Goal: Check status: Check status

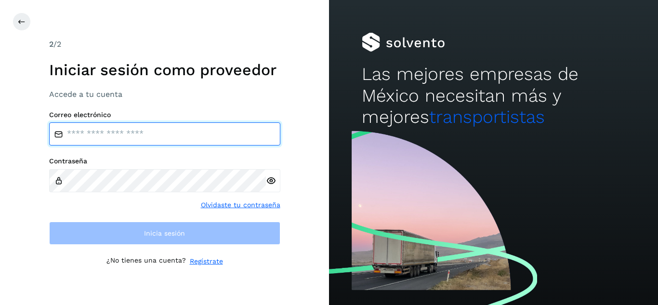
click at [147, 133] on input "email" at bounding box center [164, 133] width 231 height 23
type input "**********"
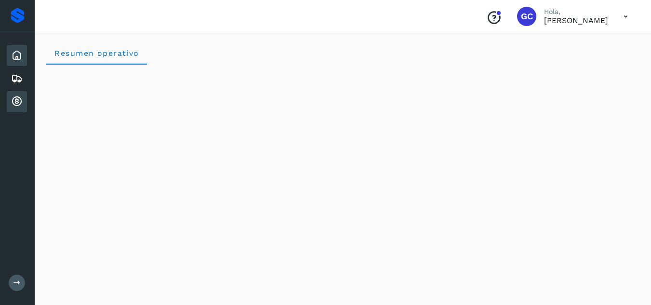
click at [14, 105] on icon at bounding box center [17, 102] width 12 height 12
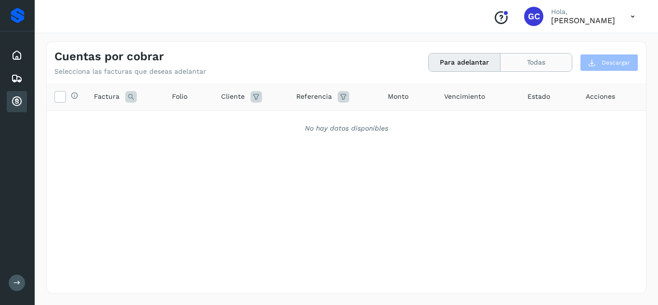
click at [539, 64] on button "Todas" at bounding box center [535, 62] width 71 height 18
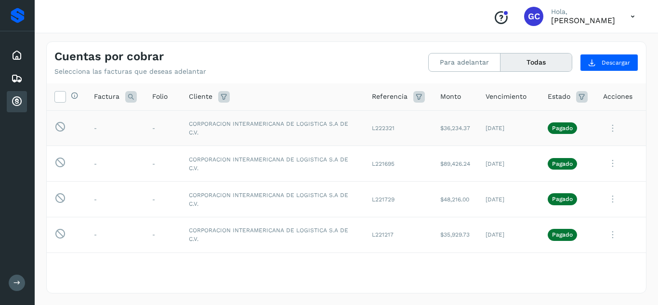
click at [553, 130] on p "Pagado" at bounding box center [562, 128] width 21 height 7
click at [603, 130] on icon at bounding box center [612, 128] width 19 height 20
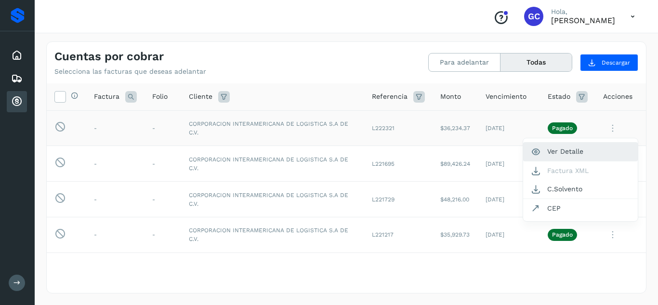
click at [554, 152] on button "Ver Detalle" at bounding box center [580, 151] width 115 height 19
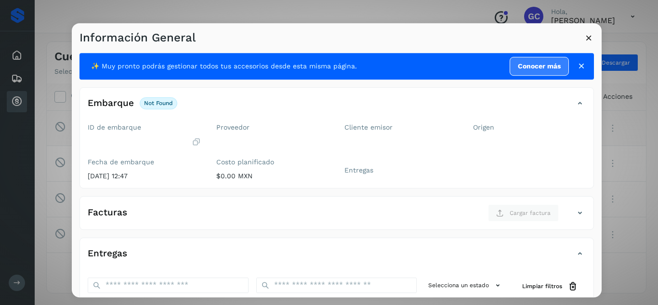
click at [576, 62] on icon at bounding box center [581, 66] width 10 height 10
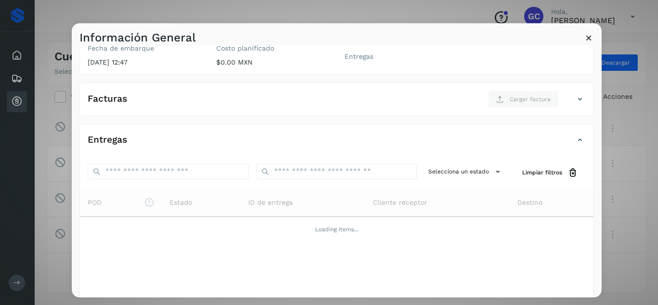
scroll to position [90, 0]
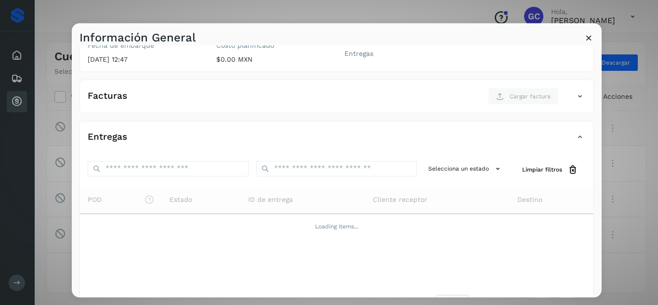
click at [590, 42] on icon at bounding box center [589, 38] width 10 height 10
